Goal: Navigation & Orientation: Find specific page/section

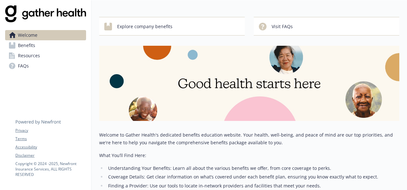
scroll to position [32, 0]
